Goal: Transaction & Acquisition: Purchase product/service

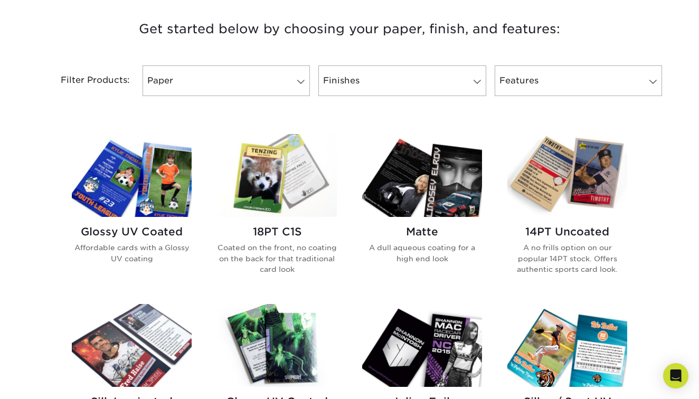
scroll to position [401, 0]
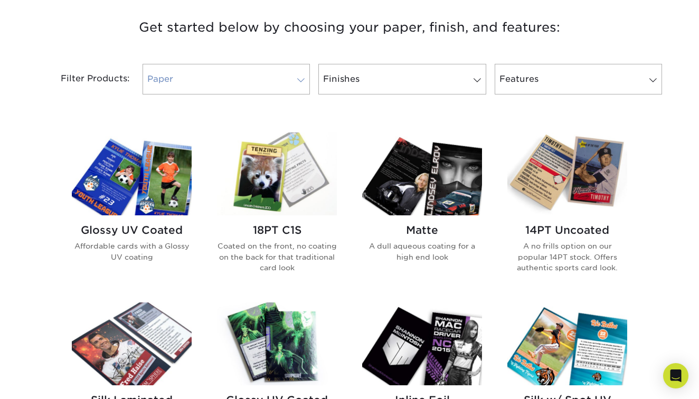
click at [276, 86] on link "Paper" at bounding box center [226, 79] width 167 height 31
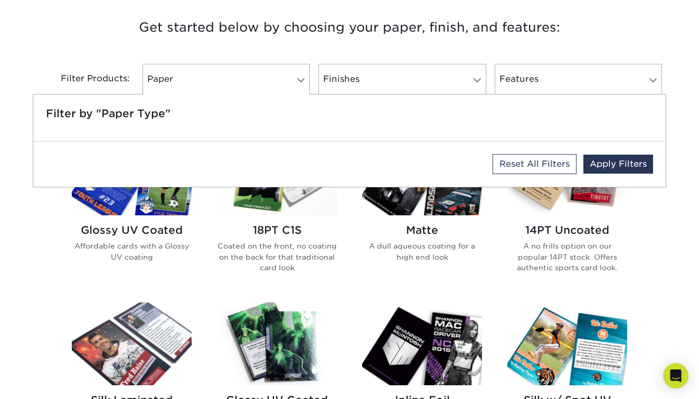
click at [244, 256] on p "Coated on the front, no coating on the back for that traditional card look" at bounding box center [277, 257] width 120 height 32
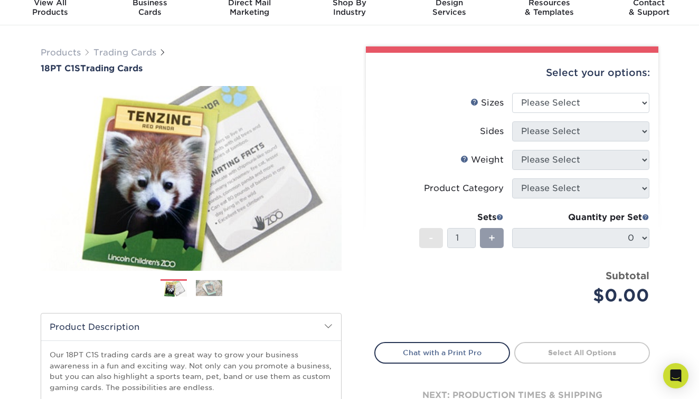
scroll to position [47, 0]
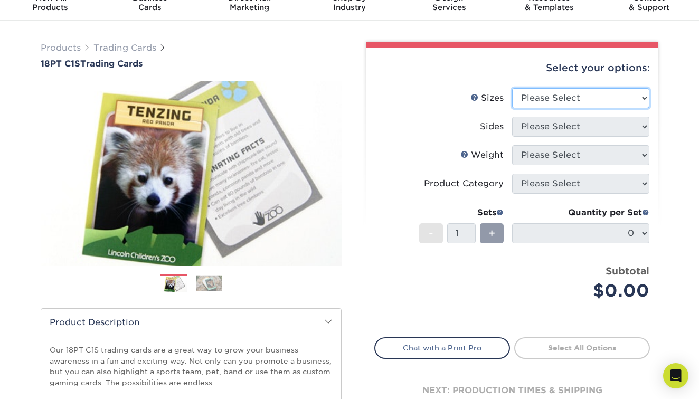
select select "2.50x3.50"
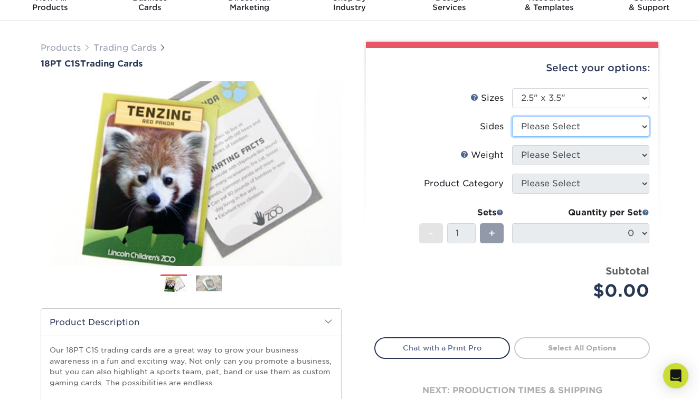
select select "13abbda7-1d64-4f25-8bb2-c179b224825d"
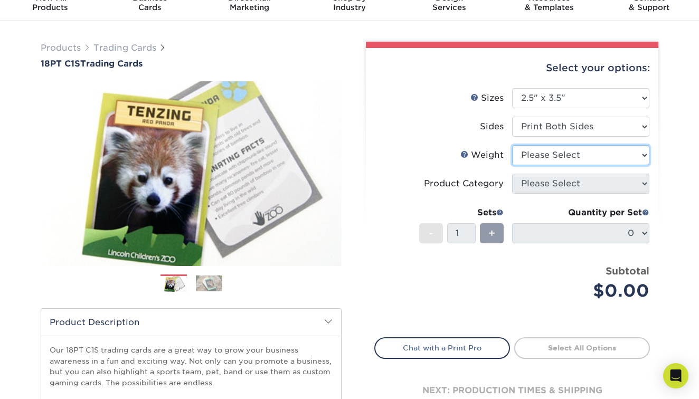
select select "18PTC1S"
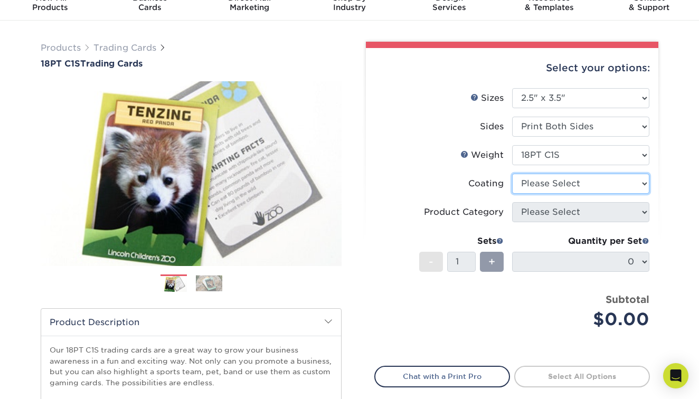
select select "3e7618de-abca-4bda-9f97-8b9129e913d8"
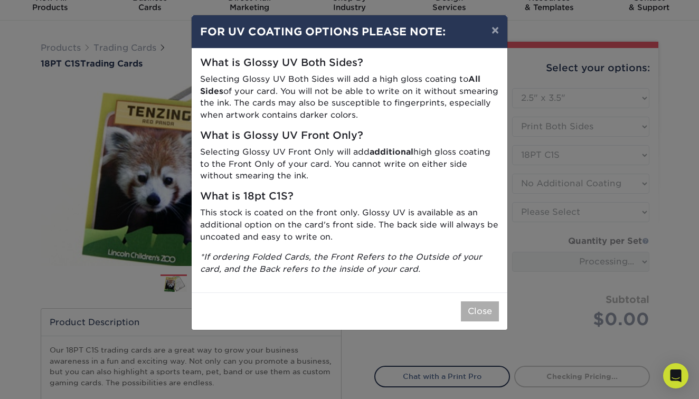
click at [471, 303] on button "Close" at bounding box center [480, 312] width 38 height 20
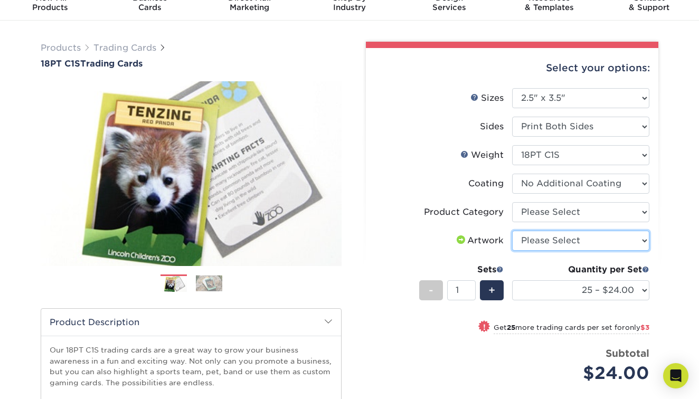
select select "upload"
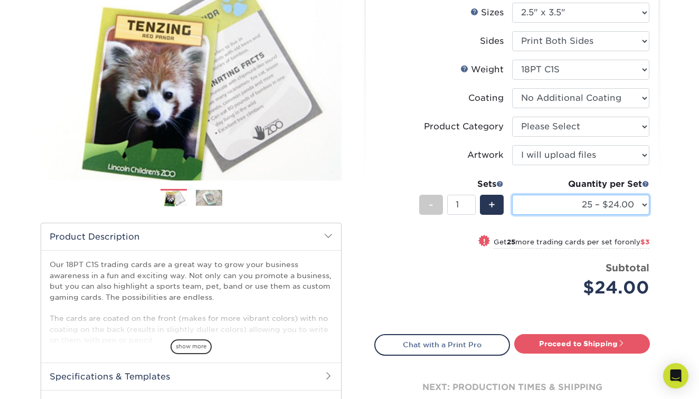
scroll to position [145, 0]
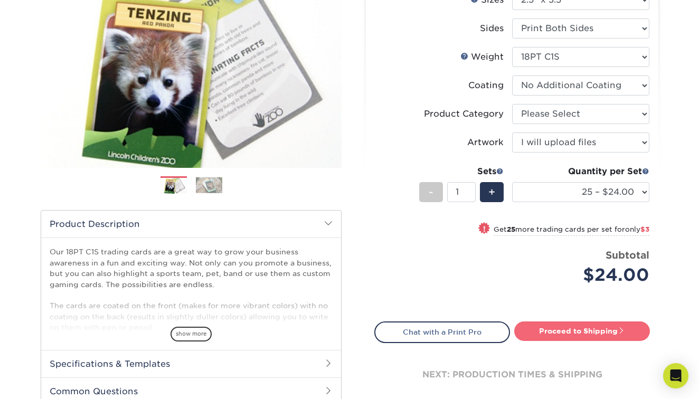
click at [544, 334] on link "Proceed to Shipping" at bounding box center [582, 331] width 136 height 19
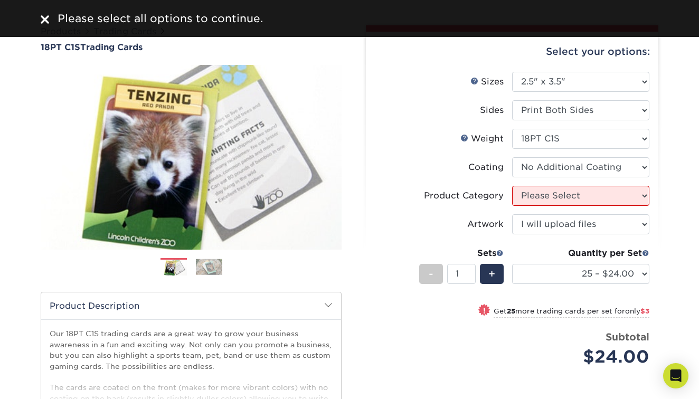
scroll to position [54, 0]
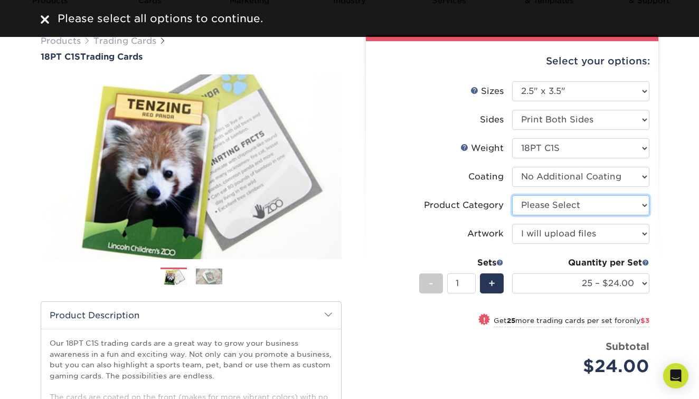
select select "c2f9bce9-36c2-409d-b101-c29d9d031e18"
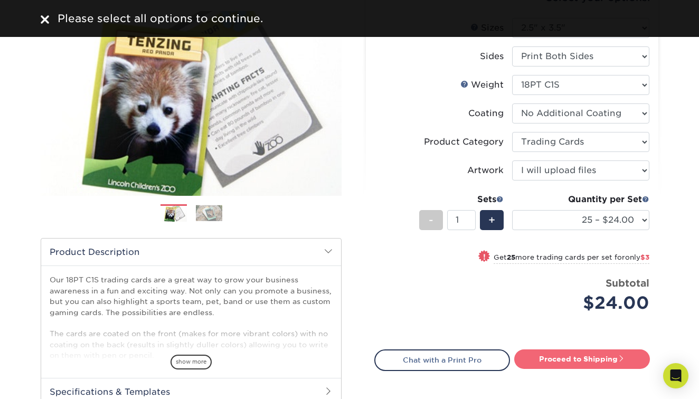
click at [561, 356] on link "Proceed to Shipping" at bounding box center [582, 359] width 136 height 19
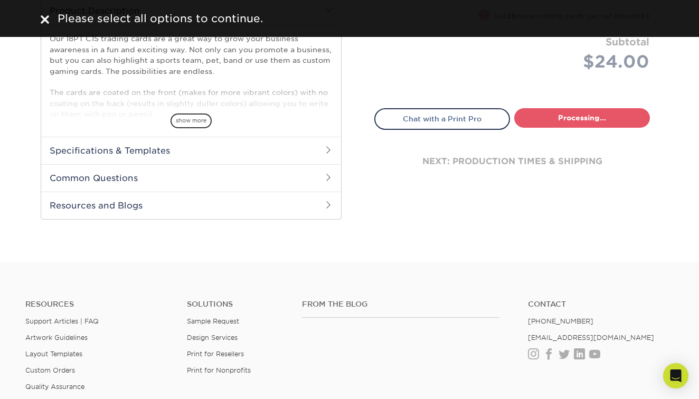
select select "93496b82-97d9-442a-849d-a6c043c823b6"
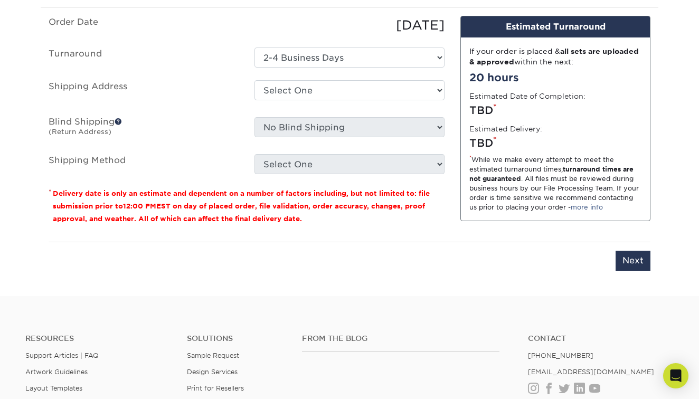
scroll to position [691, 0]
